Goal: Information Seeking & Learning: Learn about a topic

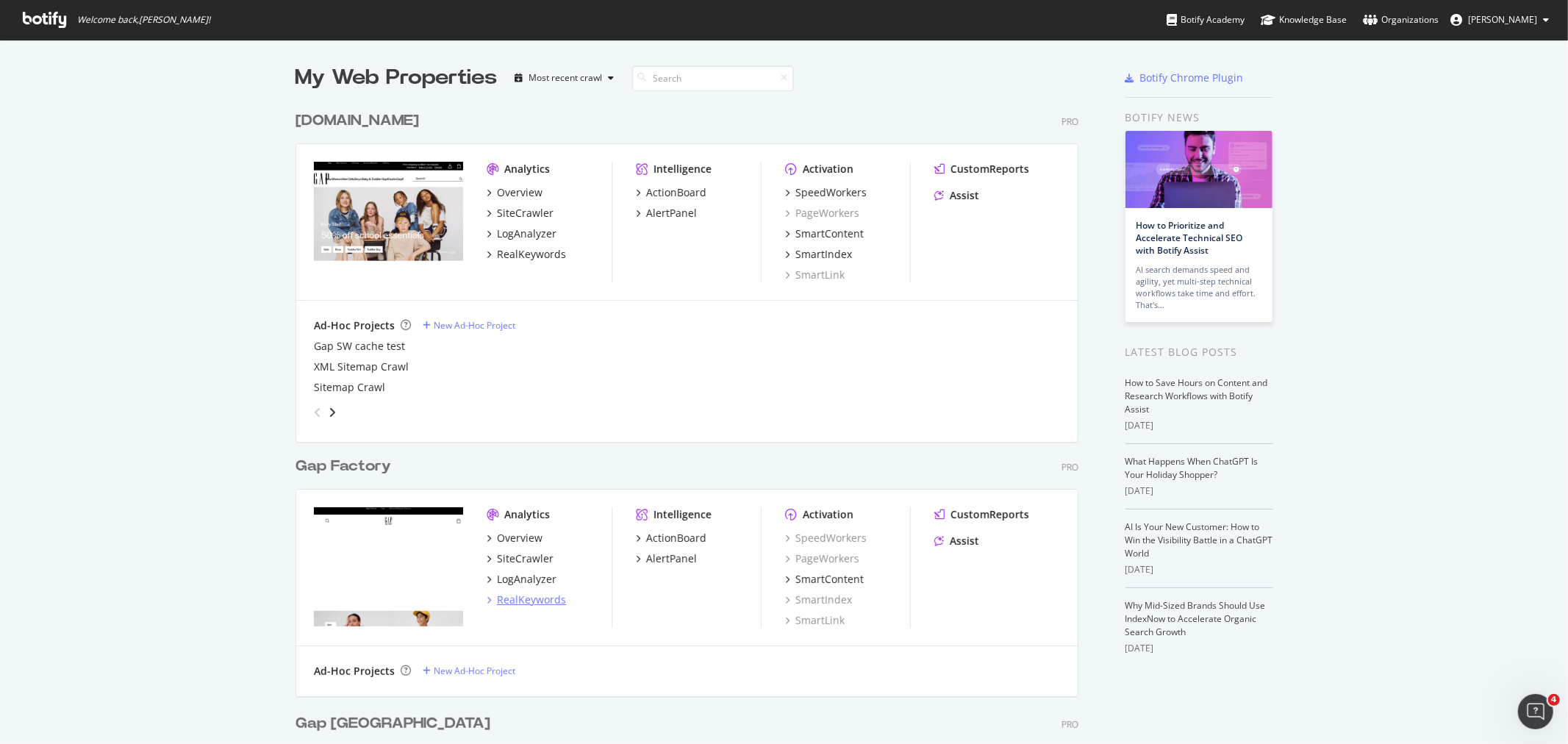
click at [527, 599] on div "RealKeywords" at bounding box center [532, 599] width 69 height 14
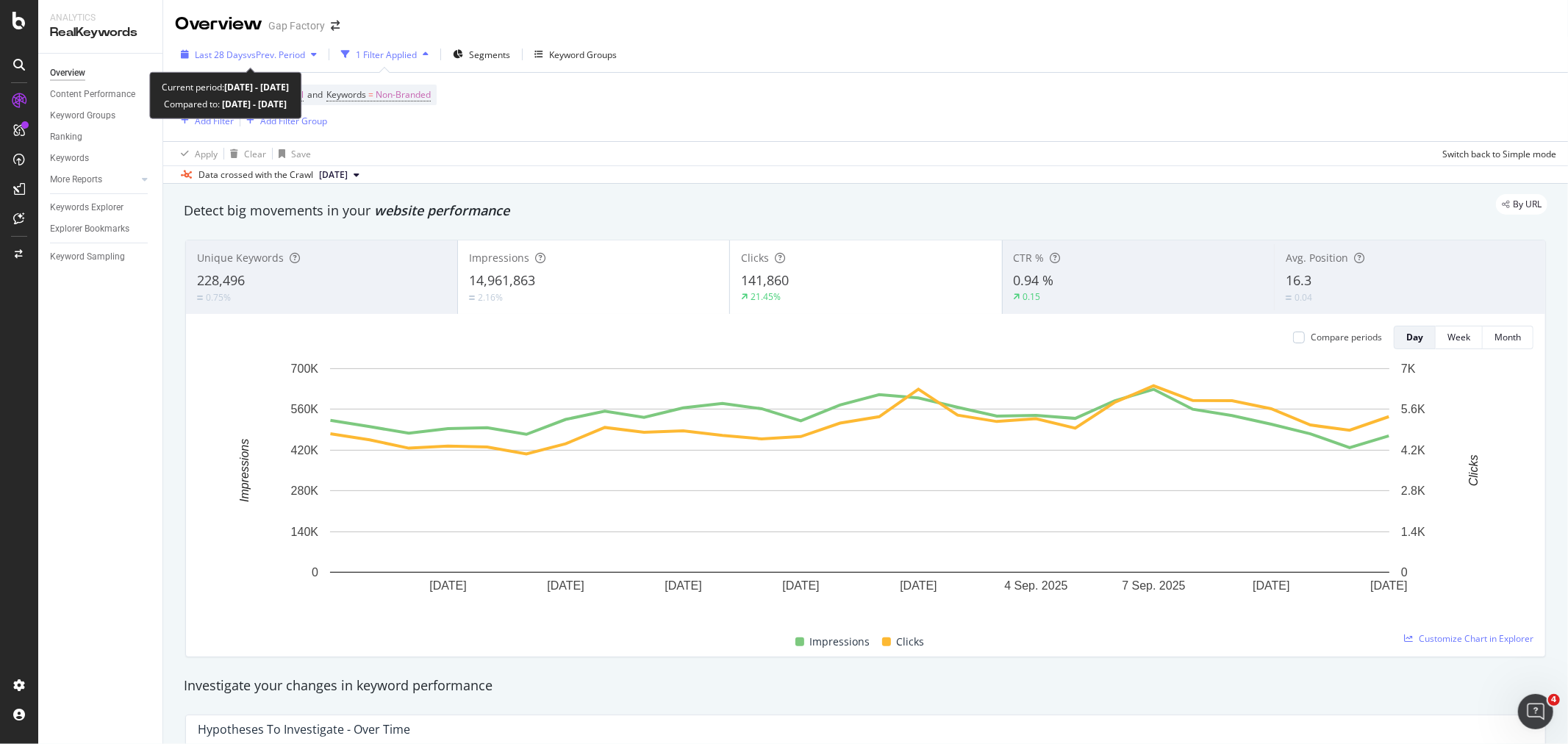
click at [289, 52] on span "vs Prev. Period" at bounding box center [276, 54] width 58 height 12
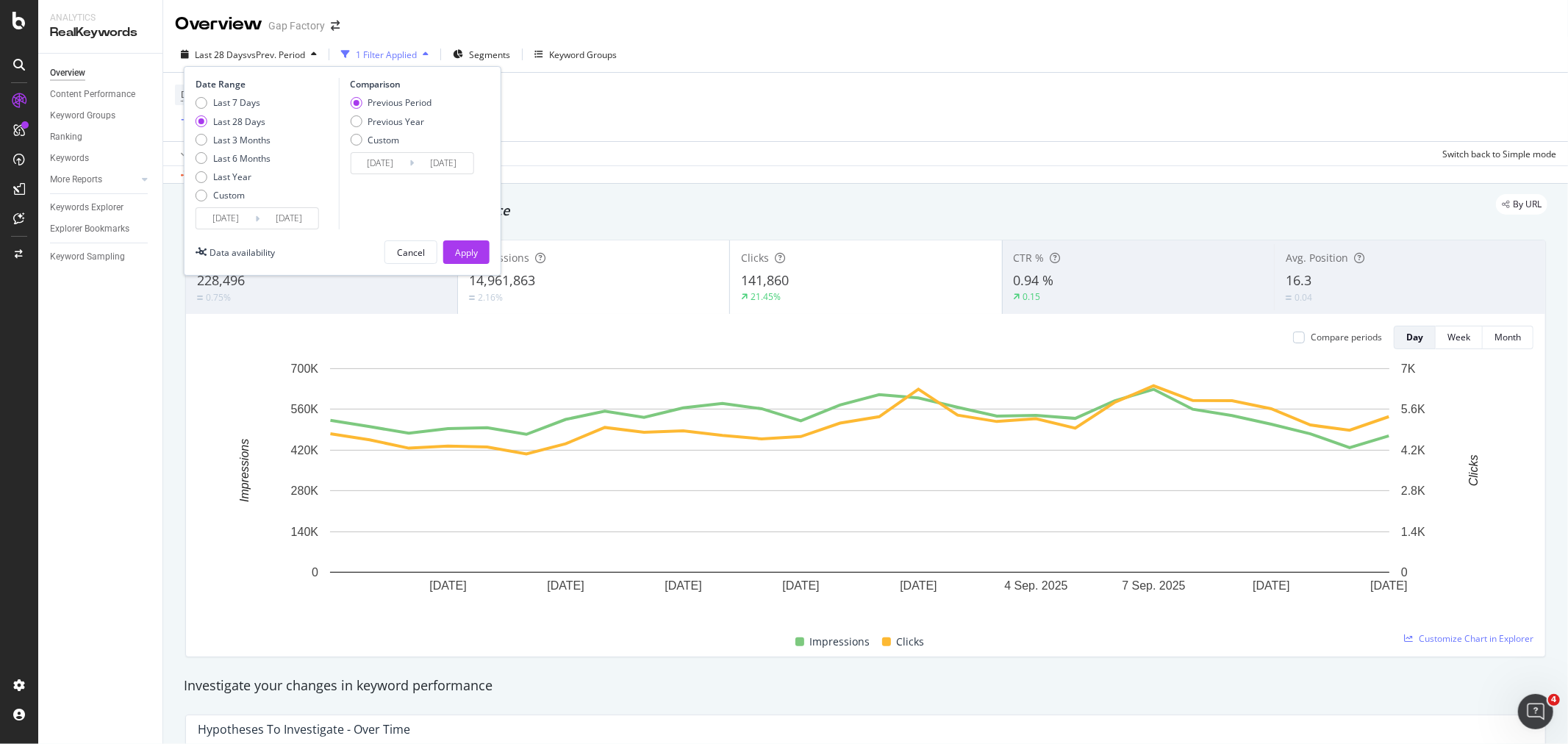
click at [229, 216] on input "[DATE]" at bounding box center [226, 218] width 59 height 21
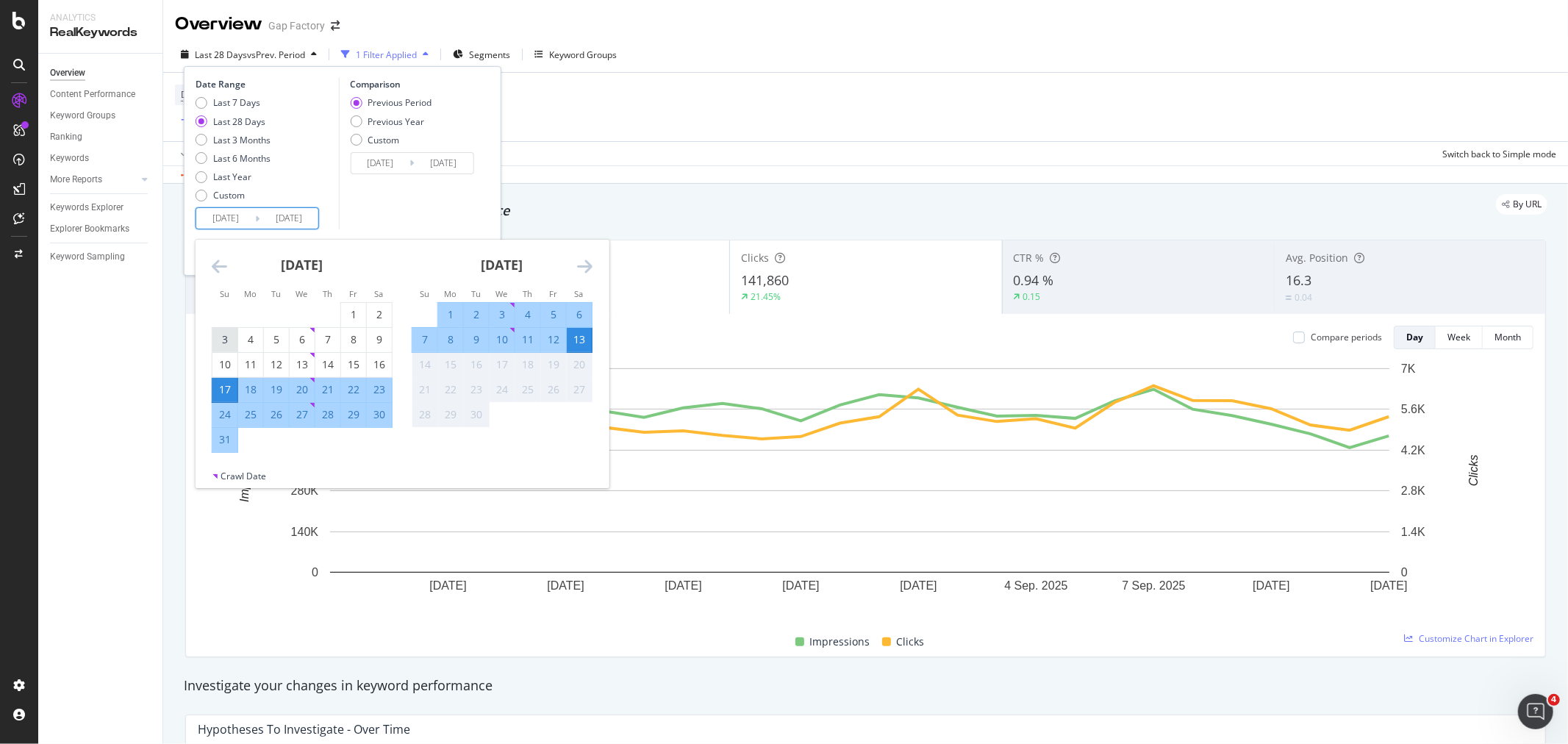
click at [229, 338] on div "3" at bounding box center [225, 339] width 25 height 14
type input "[DATE]"
click at [384, 416] on div "30" at bounding box center [379, 414] width 25 height 14
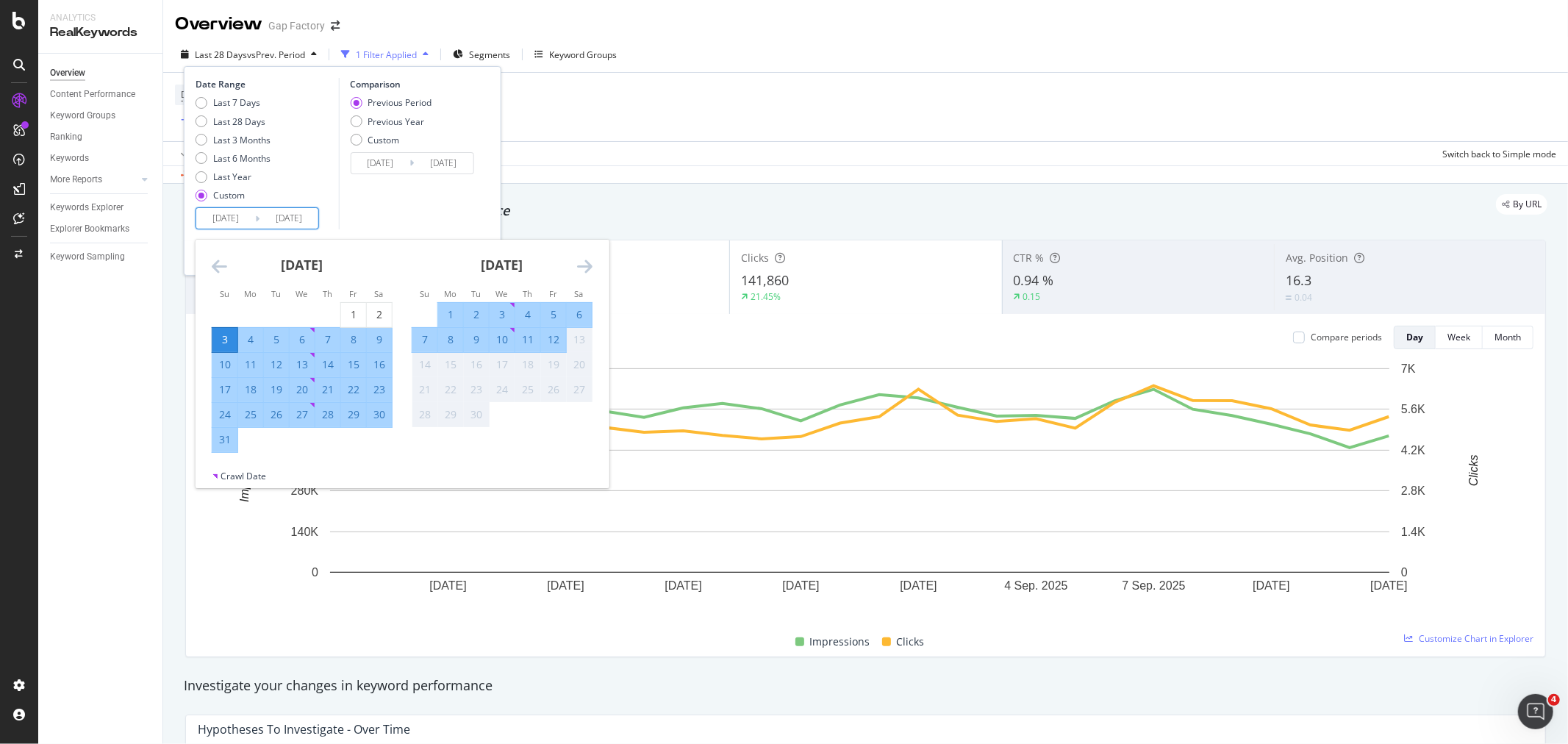
type input "[DATE]"
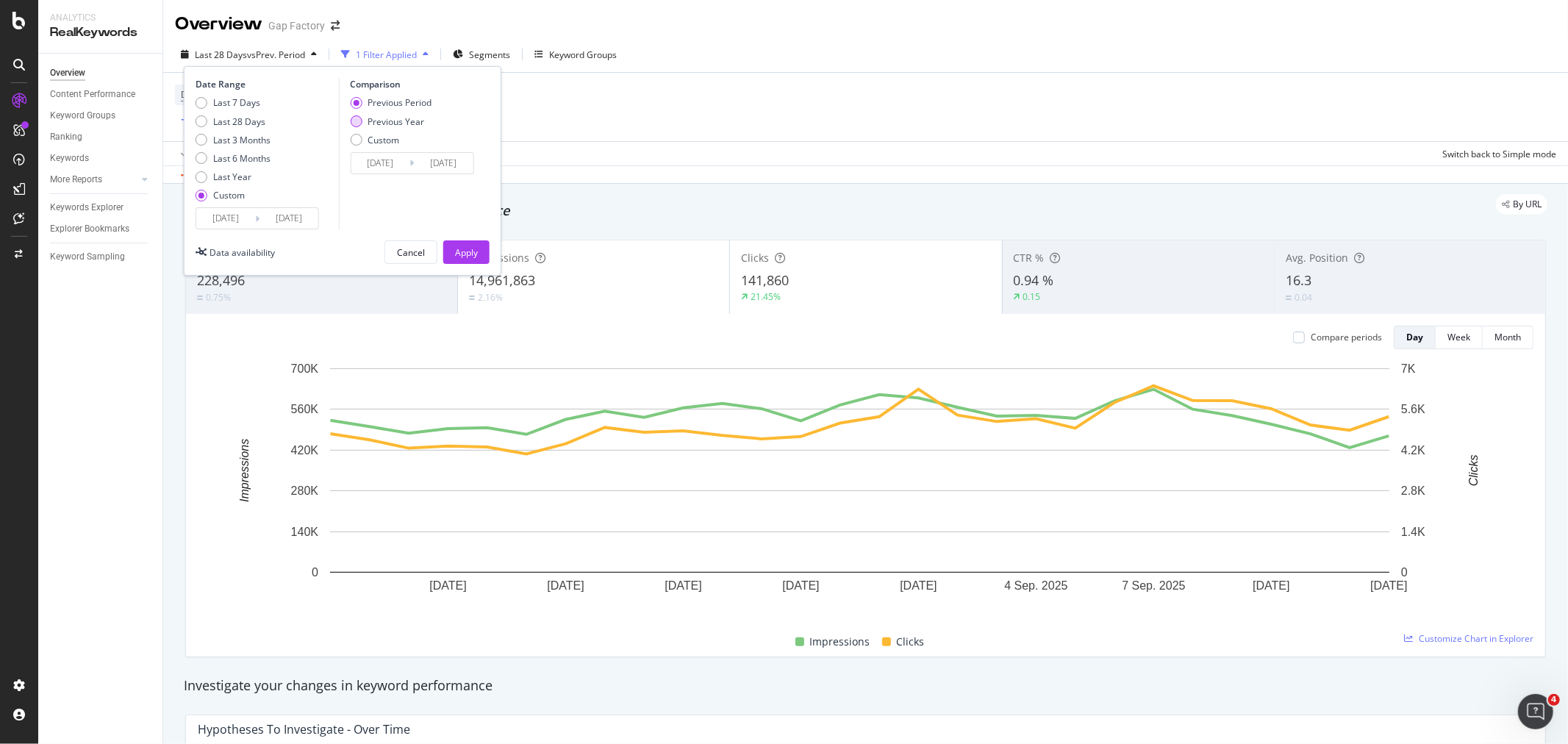
click at [391, 120] on div "Previous Year" at bounding box center [395, 121] width 56 height 12
type input "[DATE]"
click at [471, 255] on div "Apply" at bounding box center [467, 252] width 23 height 12
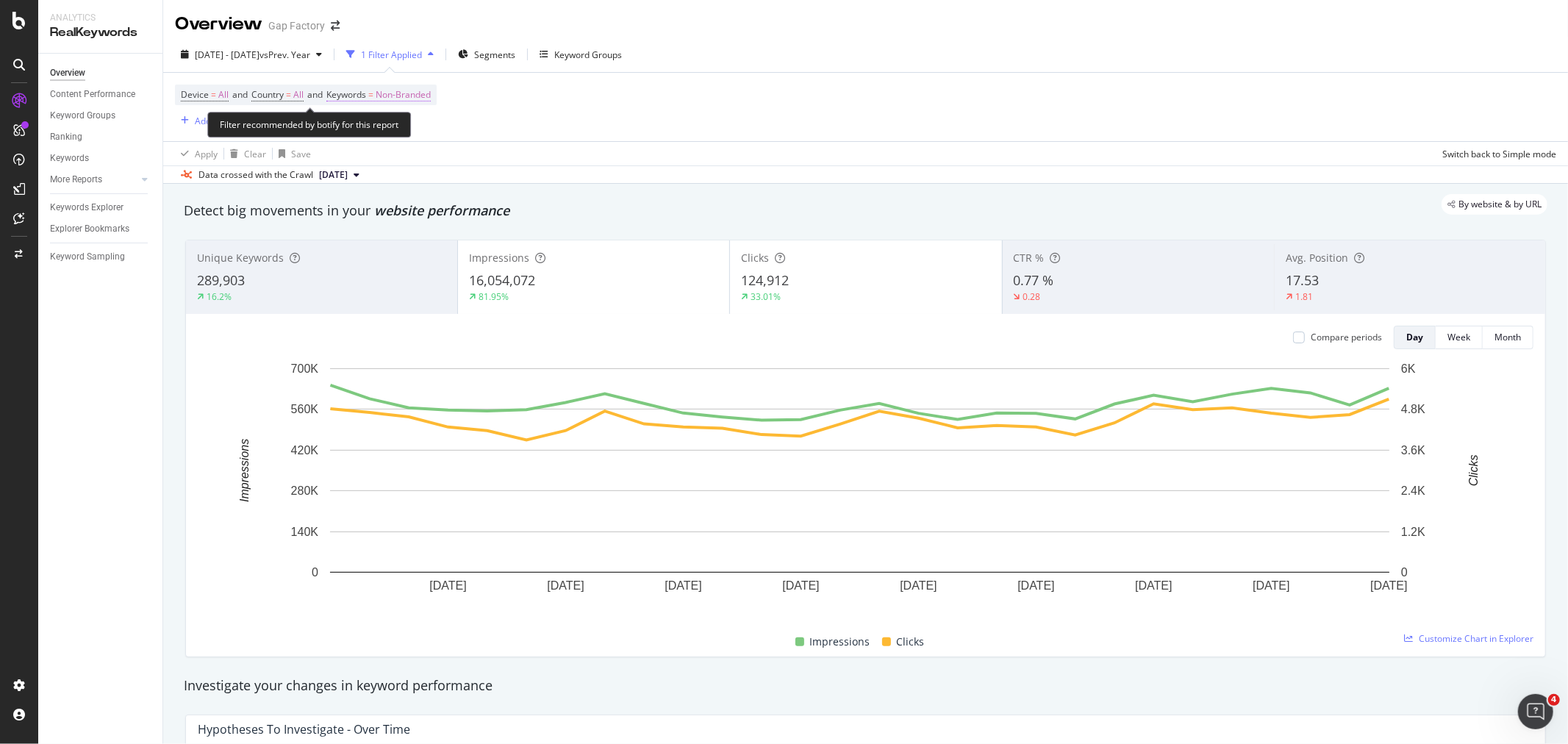
click at [424, 92] on span "Non-Branded" at bounding box center [404, 95] width 55 height 21
click at [399, 126] on span "Non-Branded" at bounding box center [379, 129] width 61 height 12
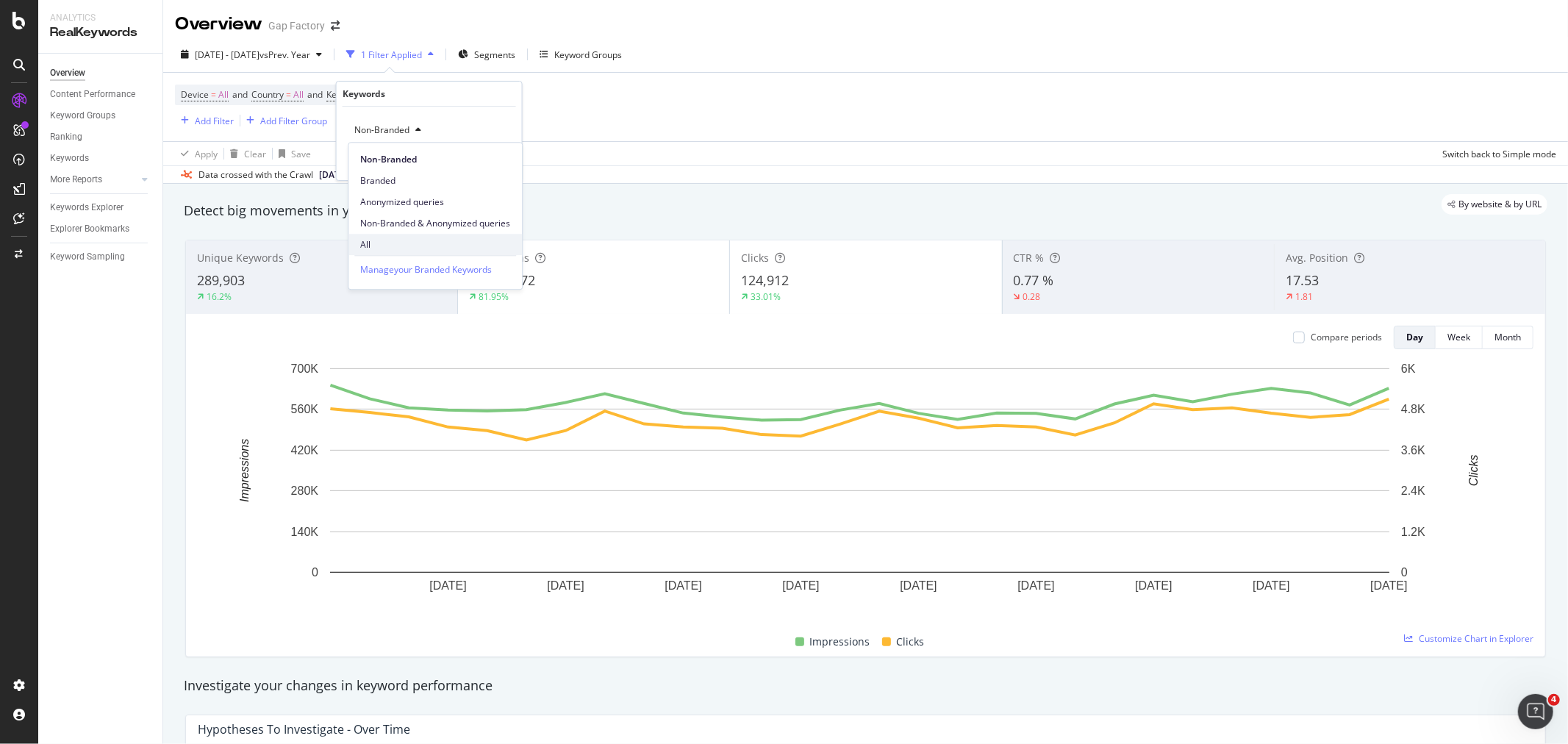
click at [395, 241] on span "All" at bounding box center [434, 245] width 150 height 13
click at [503, 164] on div "Apply" at bounding box center [499, 161] width 23 height 12
